Goal: Task Accomplishment & Management: Complete application form

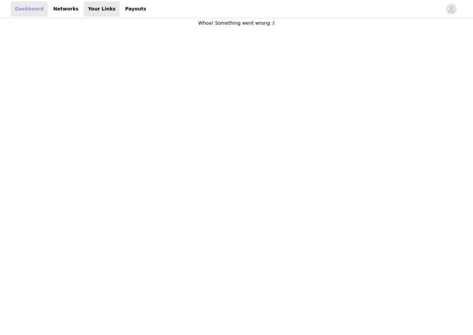
click at [34, 11] on link "Dashboard" at bounding box center [29, 8] width 37 height 15
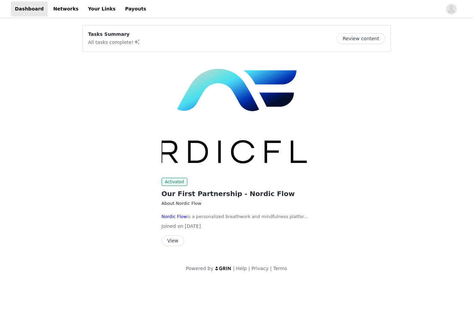
click at [179, 241] on button "View" at bounding box center [173, 240] width 23 height 11
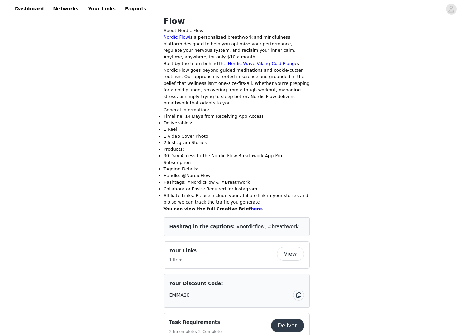
scroll to position [141, 0]
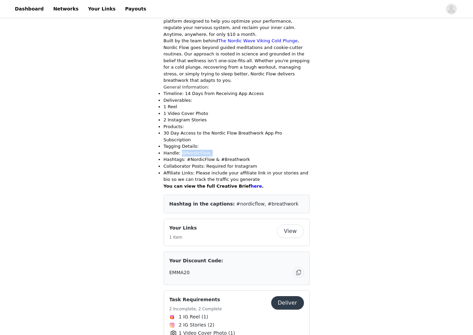
drag, startPoint x: 181, startPoint y: 126, endPoint x: 205, endPoint y: 133, distance: 25.6
click at [227, 150] on p "Handle: @NordicFlow_" at bounding box center [237, 153] width 146 height 7
drag, startPoint x: 191, startPoint y: 132, endPoint x: 242, endPoint y: 136, distance: 50.8
click at [277, 156] on p "Hashtags: #NordicFlow & #Breathwork" at bounding box center [237, 159] width 146 height 7
drag, startPoint x: 207, startPoint y: 140, endPoint x: 219, endPoint y: 146, distance: 12.9
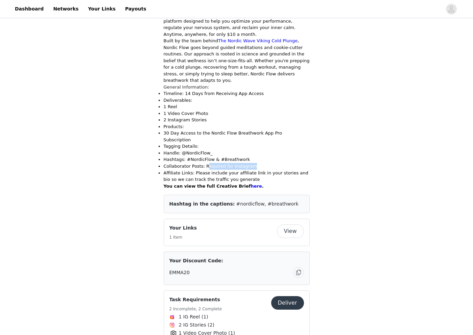
click at [279, 163] on p "Collaborator Posts: Required for Instagram" at bounding box center [237, 166] width 146 height 7
click at [308, 170] on p "Affiliate Links: Please include your affiliate link in your stories and bio so …" at bounding box center [237, 176] width 146 height 13
click at [250, 183] on link "here" at bounding box center [255, 185] width 11 height 5
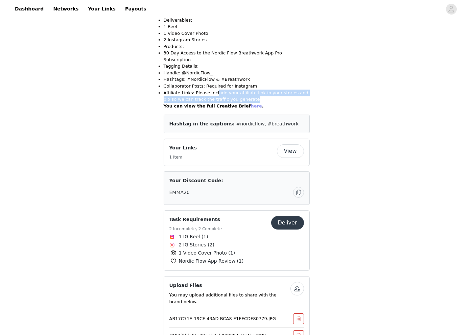
scroll to position [221, 0]
click at [284, 216] on button "Deliver" at bounding box center [287, 223] width 33 height 14
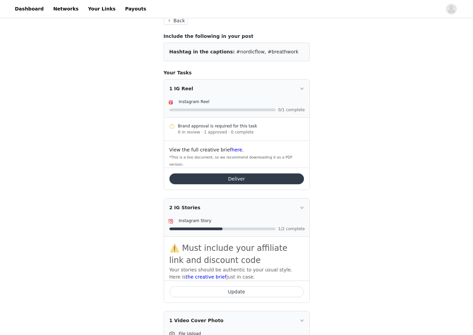
scroll to position [44, 0]
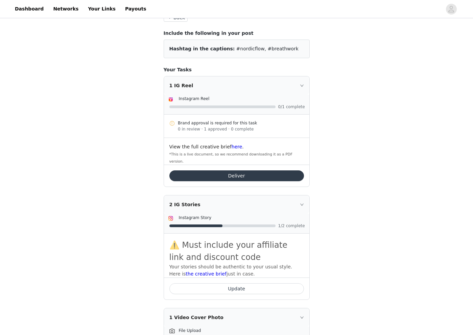
click at [252, 170] on button "Deliver" at bounding box center [236, 175] width 134 height 11
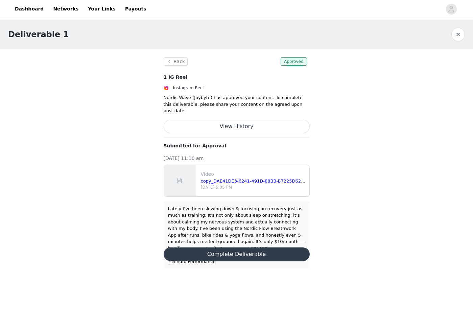
click at [276, 213] on div "Lately I’ve been slowing down & focusing on recovery just as much as training. …" at bounding box center [236, 234] width 137 height 59
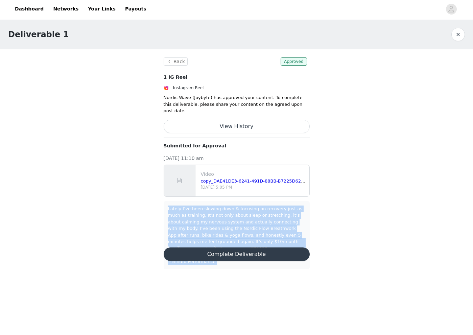
click at [276, 213] on div "Lately I’ve been slowing down & focusing on recovery just as much as training. …" at bounding box center [236, 234] width 137 height 59
copy body "Lately I’ve been slowing down & focusing on recovery just as much as training. …"
click at [174, 63] on button "Back" at bounding box center [176, 61] width 24 height 8
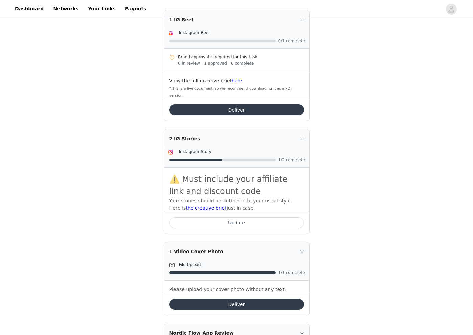
drag, startPoint x: 378, startPoint y: 154, endPoint x: 368, endPoint y: 158, distance: 10.6
click at [377, 154] on div "Task Requirements Back Include the following in your post Hashtag in the captio…" at bounding box center [236, 183] width 473 height 546
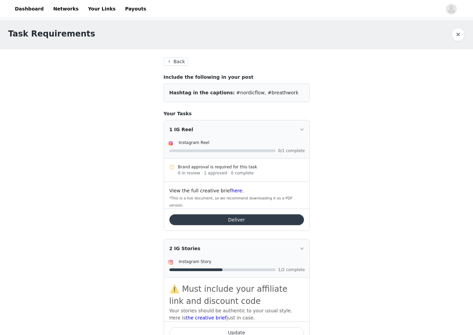
click at [173, 62] on button "Back" at bounding box center [176, 61] width 24 height 8
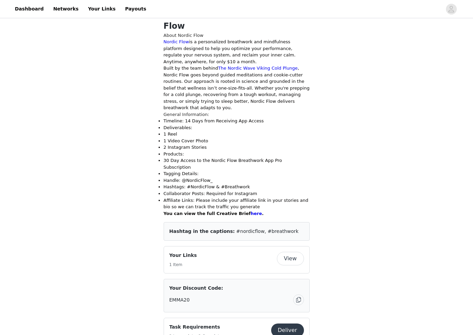
scroll to position [146, 0]
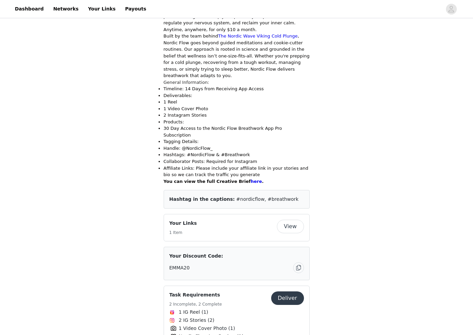
click at [286, 220] on button "View" at bounding box center [290, 227] width 27 height 14
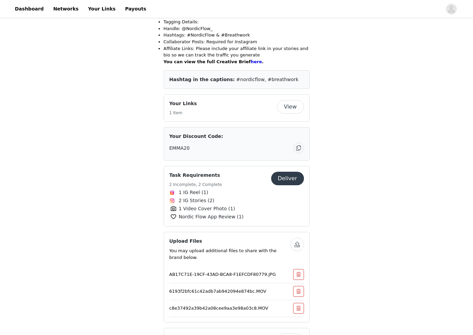
scroll to position [332, 0]
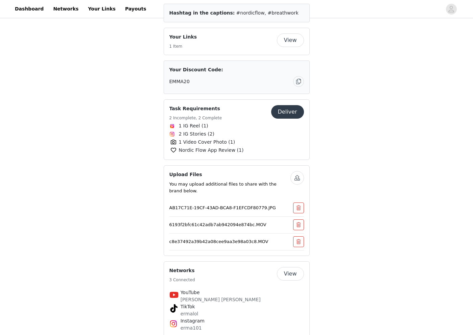
click at [297, 76] on button "button" at bounding box center [298, 81] width 11 height 11
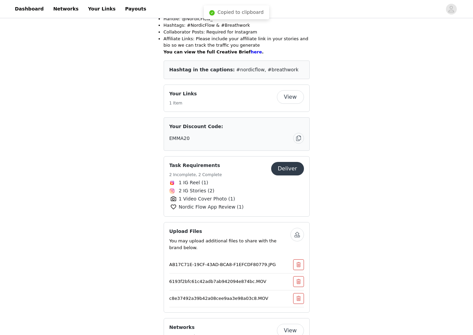
scroll to position [274, 0]
click at [197, 91] on div "Your Links 1 Item" at bounding box center [222, 99] width 107 height 16
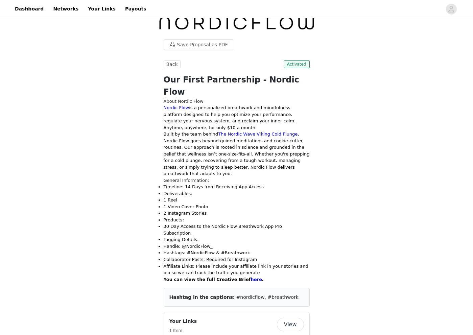
scroll to position [0, 0]
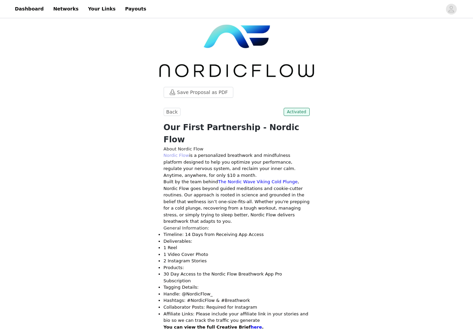
click at [183, 153] on link "Nordic Flow" at bounding box center [177, 155] width 26 height 5
